Goal: Navigation & Orientation: Find specific page/section

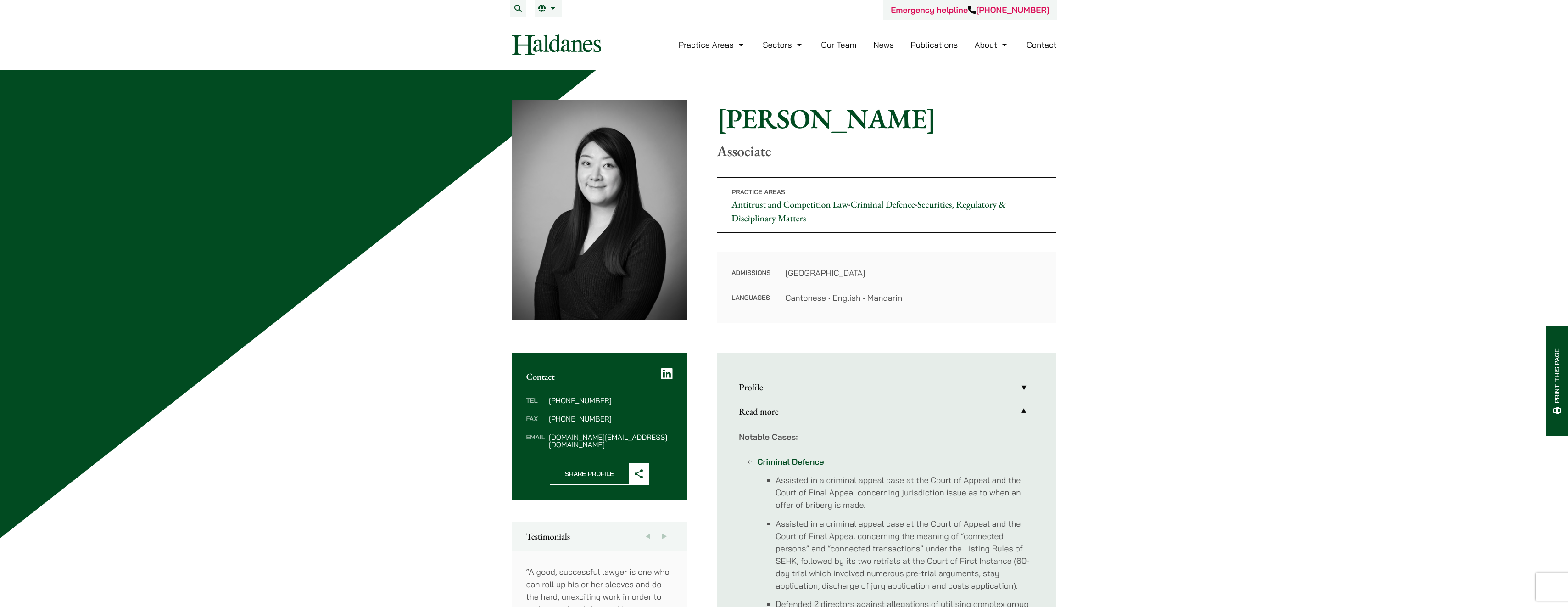
click at [1023, 411] on link "Read more" at bounding box center [886, 411] width 295 height 24
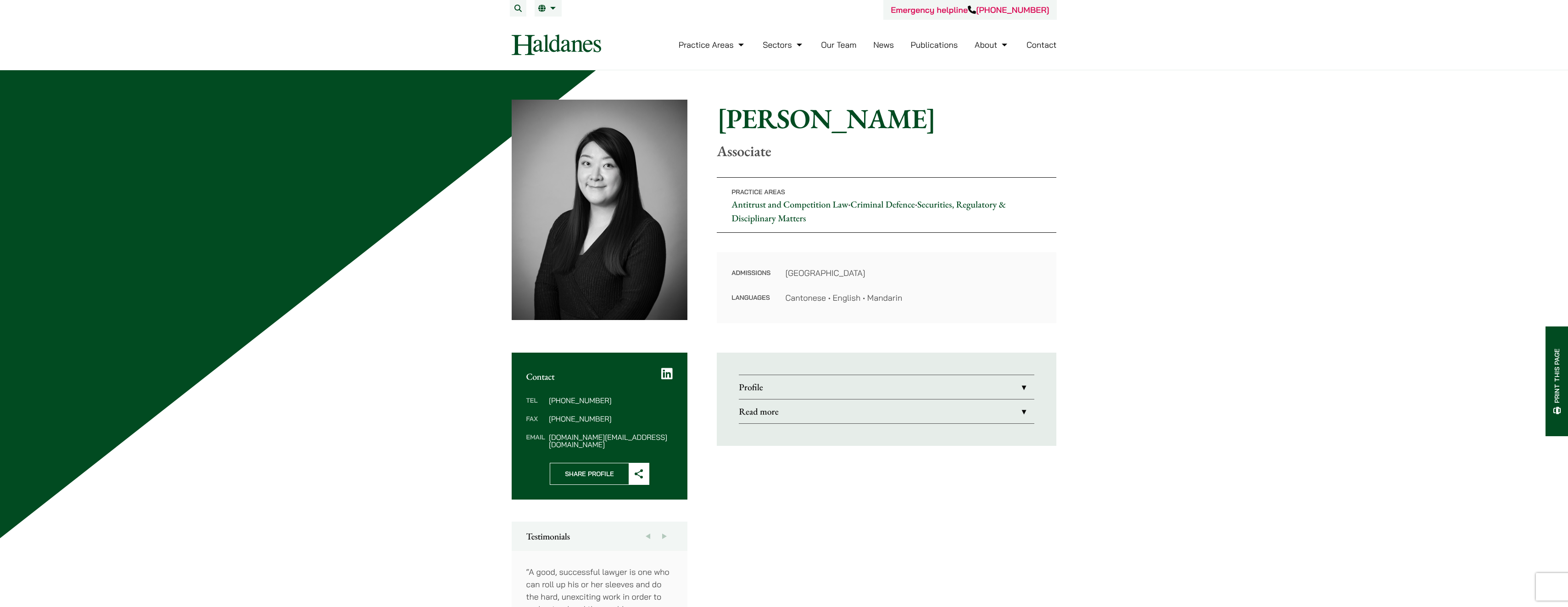
click at [1025, 384] on link "Profile" at bounding box center [886, 387] width 295 height 24
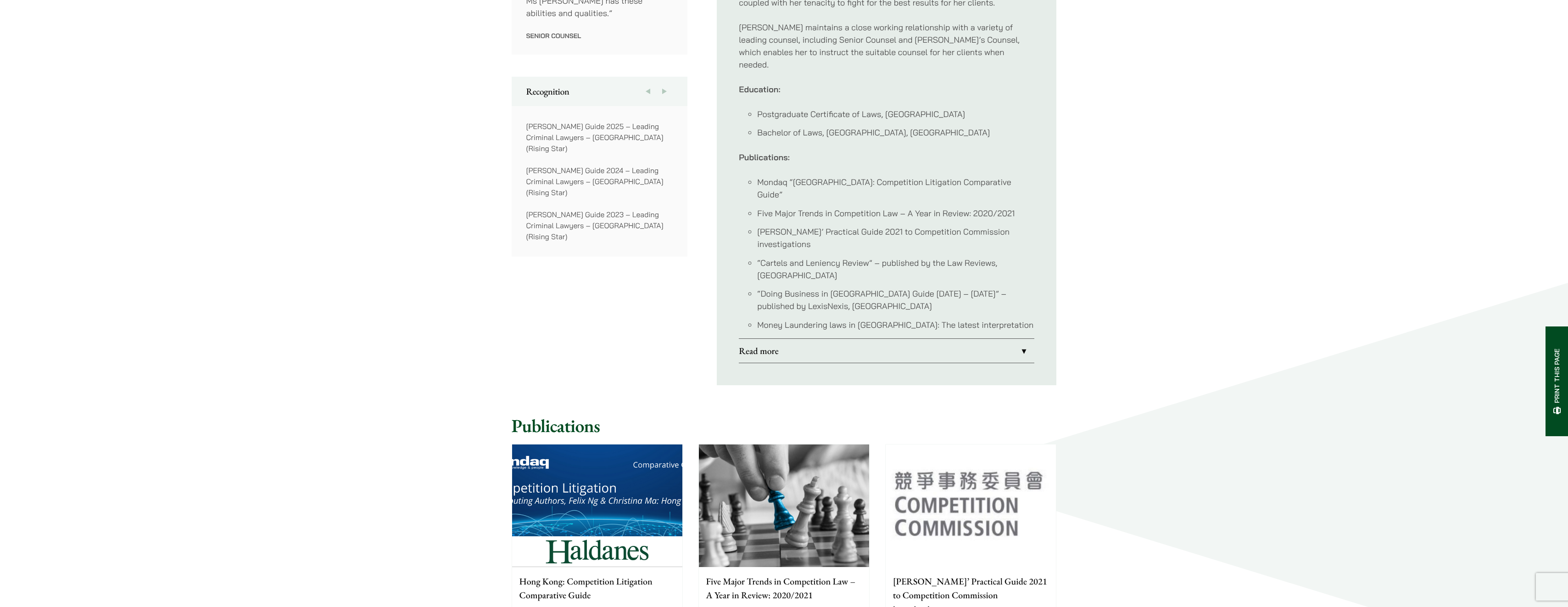
scroll to position [734, 0]
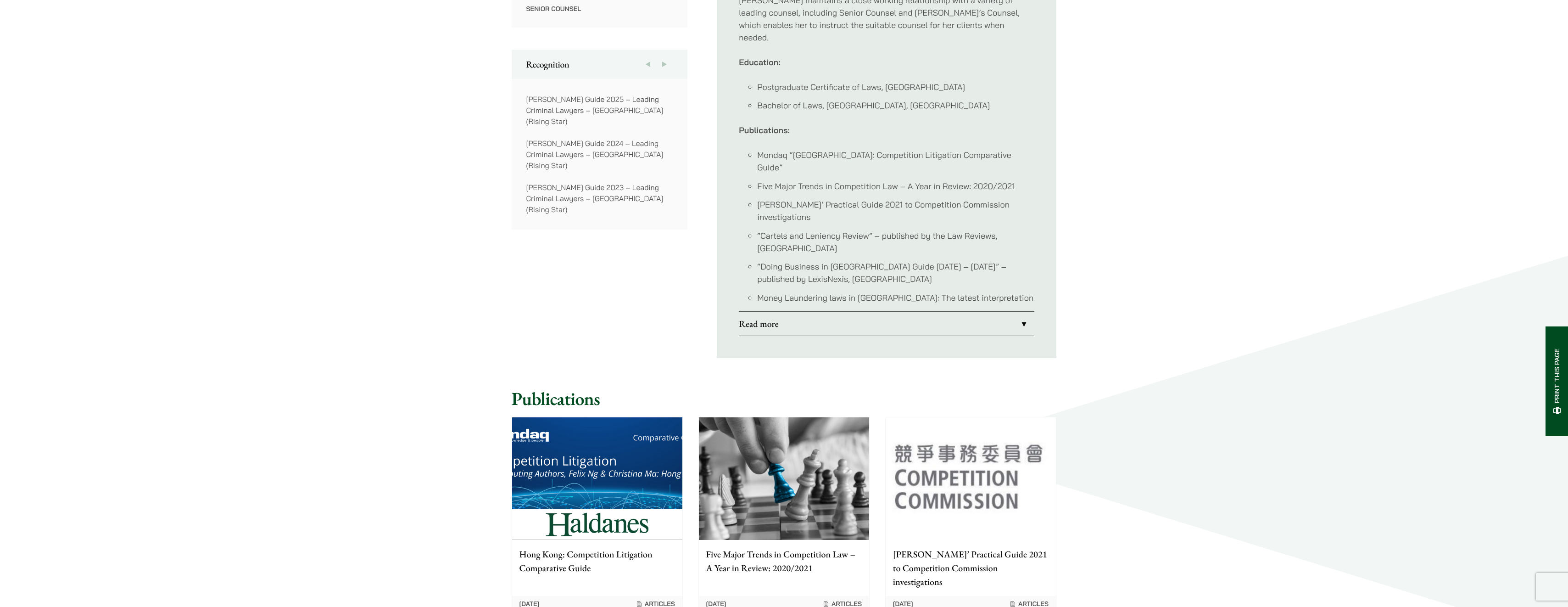
click at [1022, 312] on link "Read more" at bounding box center [886, 323] width 295 height 24
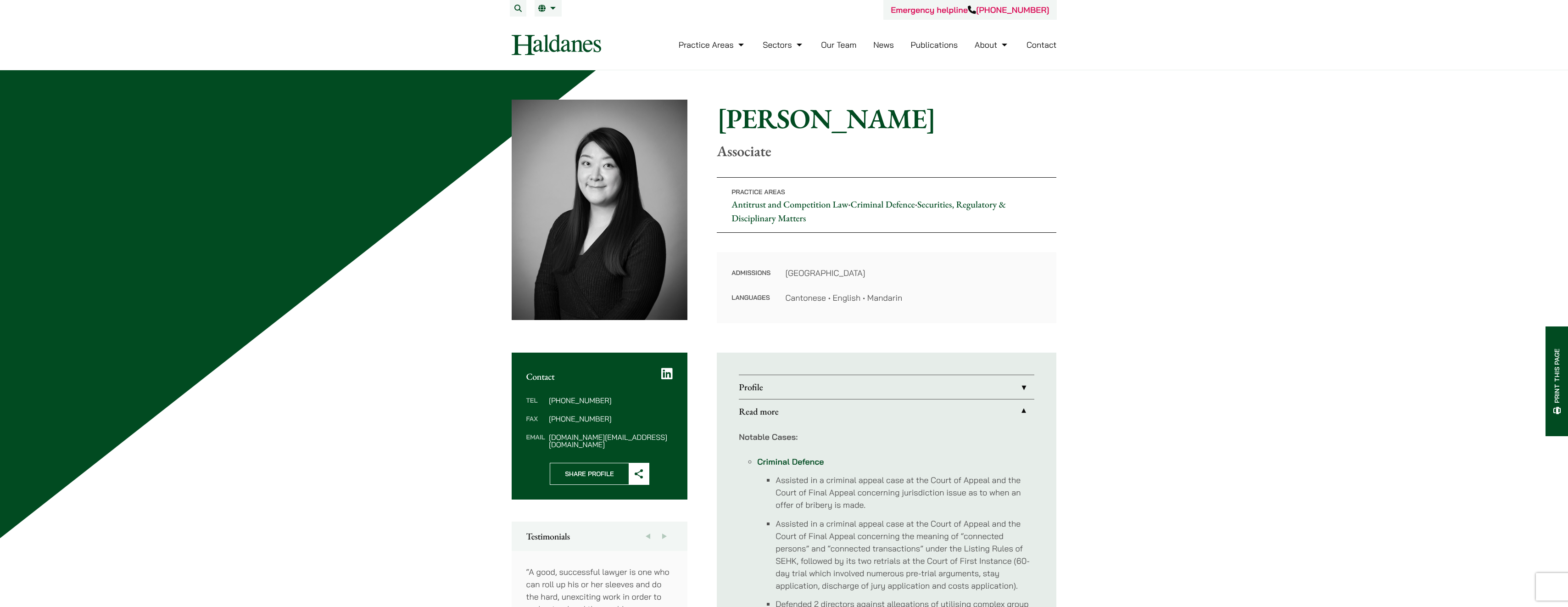
click at [570, 45] on img at bounding box center [556, 45] width 89 height 21
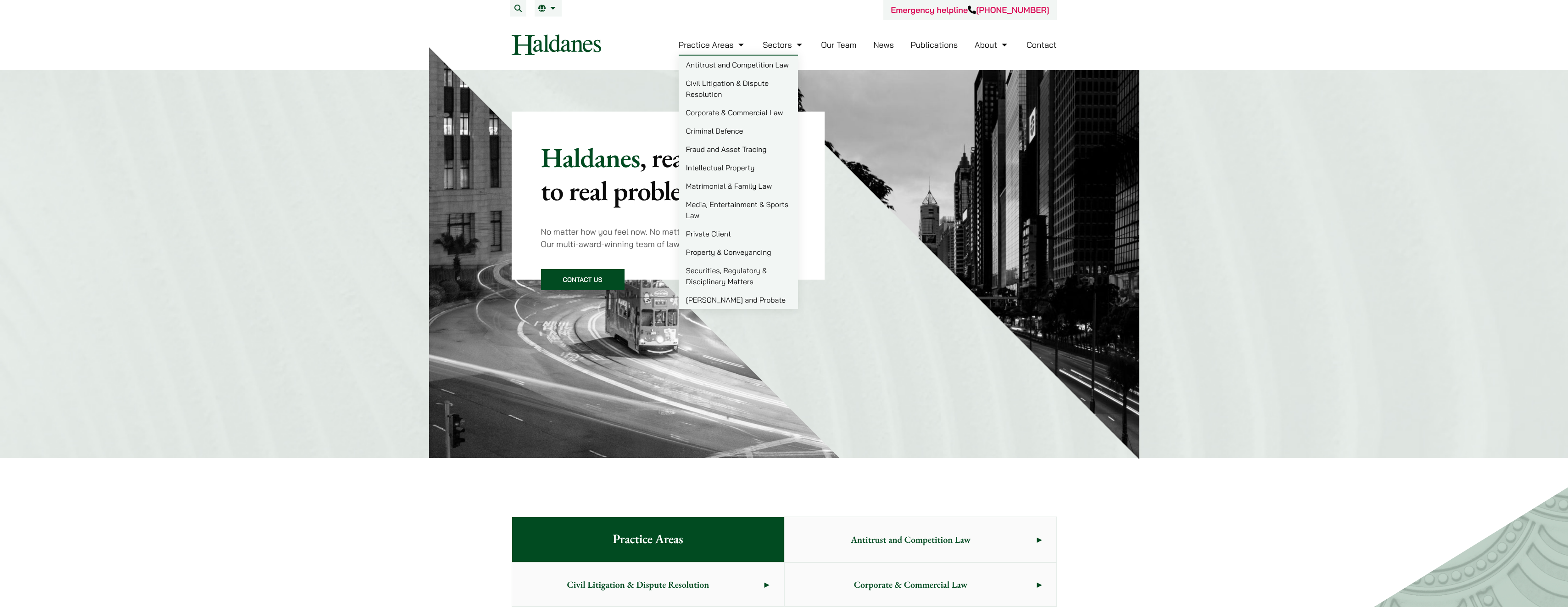
click at [739, 44] on link "Practice Areas" at bounding box center [712, 44] width 68 height 10
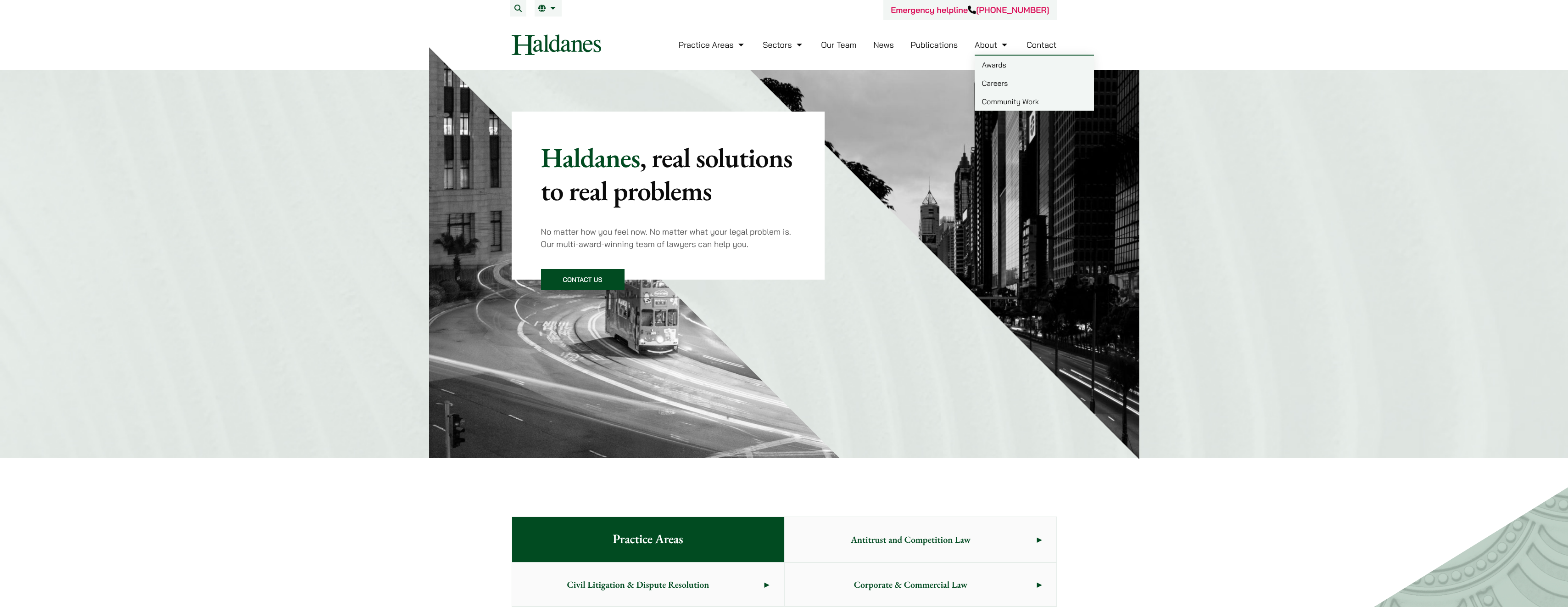
click at [1006, 47] on link "About" at bounding box center [992, 44] width 35 height 10
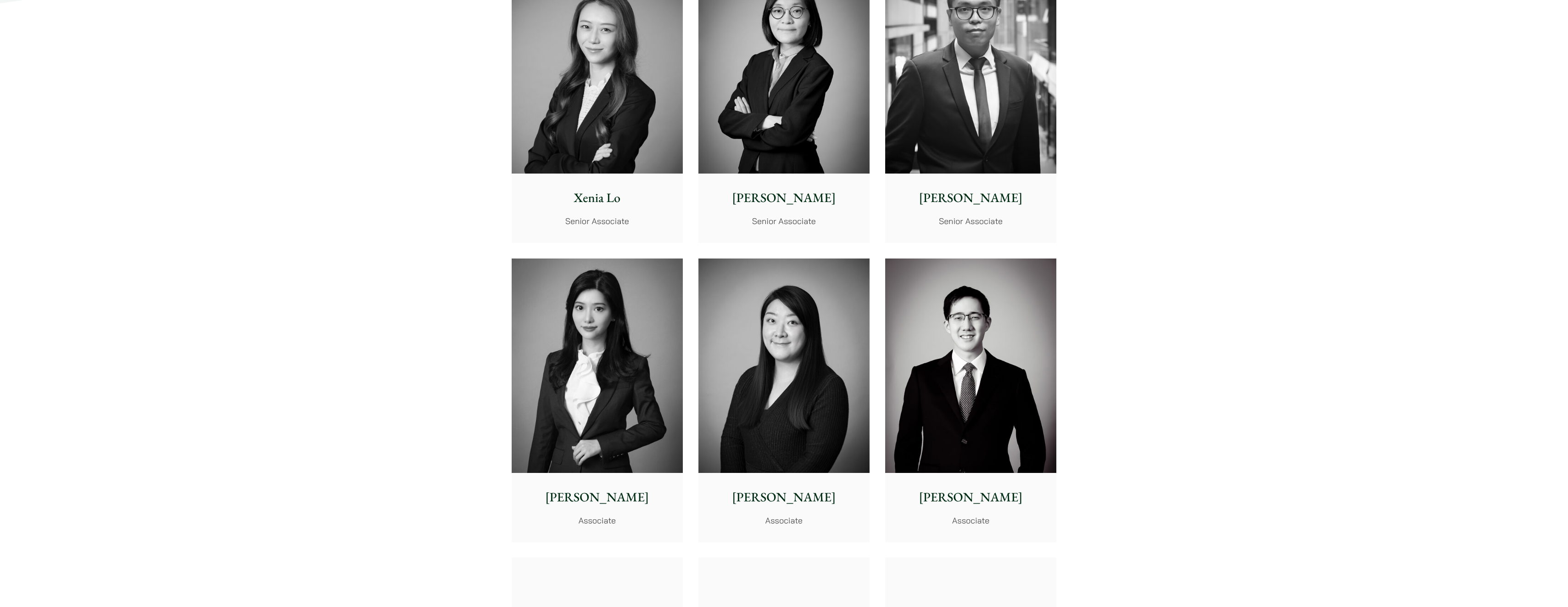
scroll to position [2479, 0]
